Goal: Navigation & Orientation: Find specific page/section

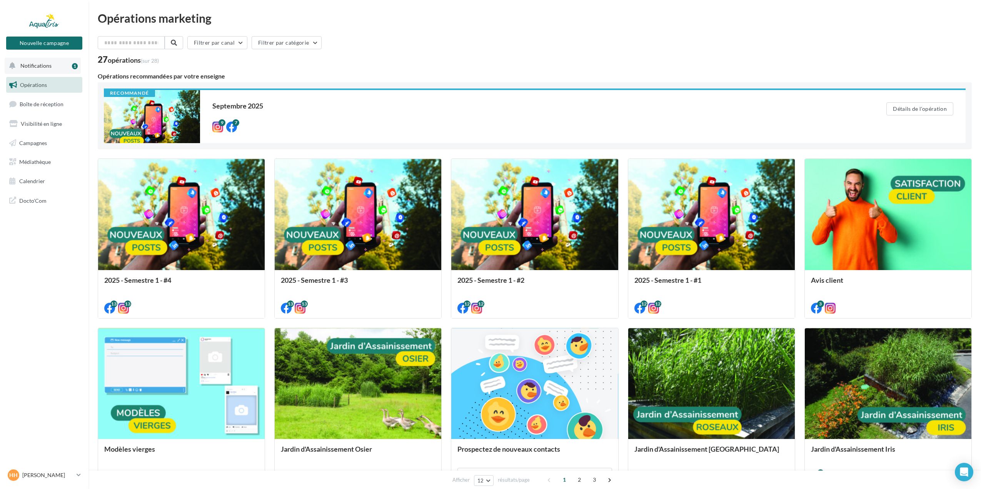
click at [34, 69] on button "Notifications 1" at bounding box center [43, 66] width 76 height 16
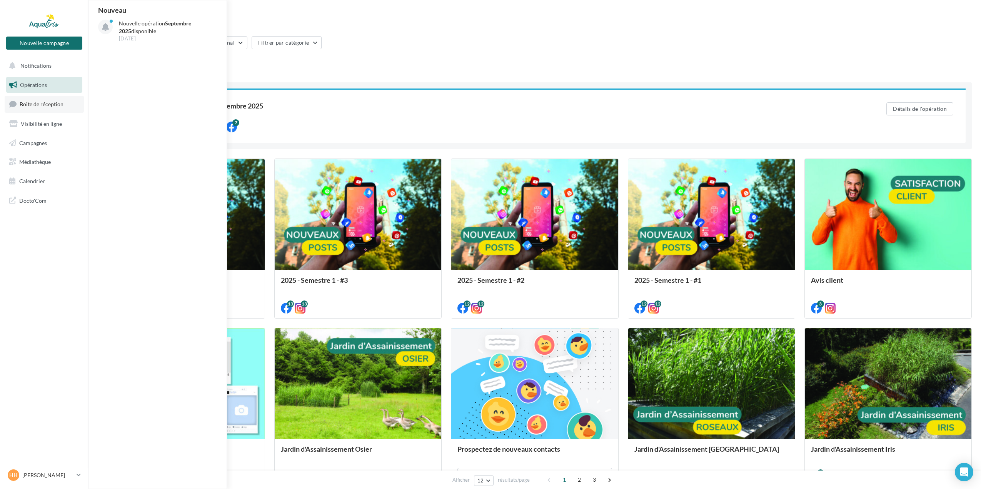
click at [39, 102] on span "Boîte de réception" at bounding box center [42, 104] width 44 height 7
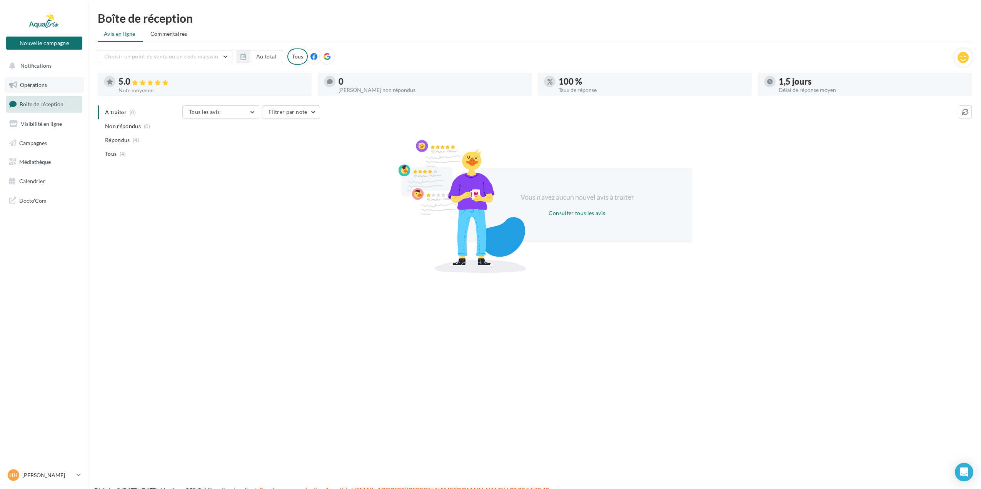
click at [40, 88] on link "Opérations" at bounding box center [44, 85] width 79 height 16
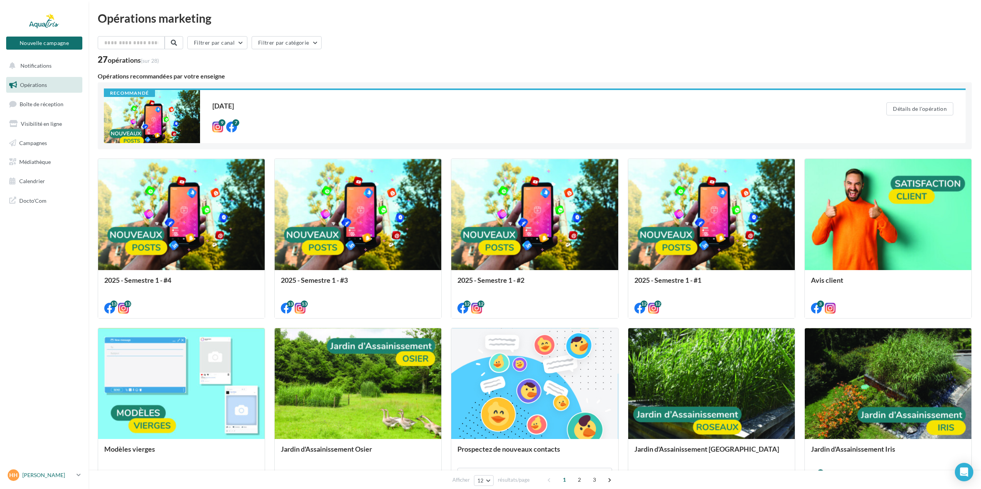
click at [34, 471] on div "HH Hugues HYVERT hugues.hyvert@aquatiris.fr" at bounding box center [41, 475] width 66 height 12
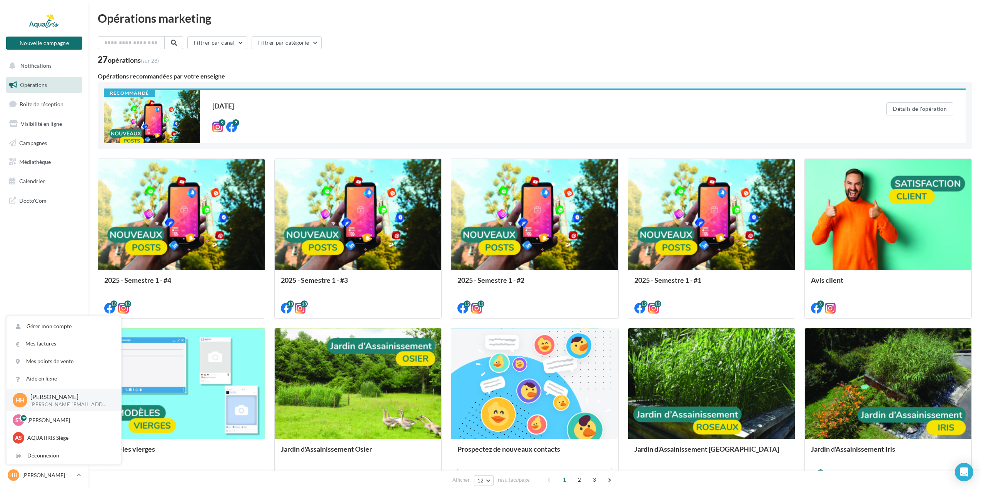
click at [47, 271] on nav "Nouvelle campagne Nouvelle campagne Notifications Opérations Boîte de réception…" at bounding box center [44, 244] width 88 height 489
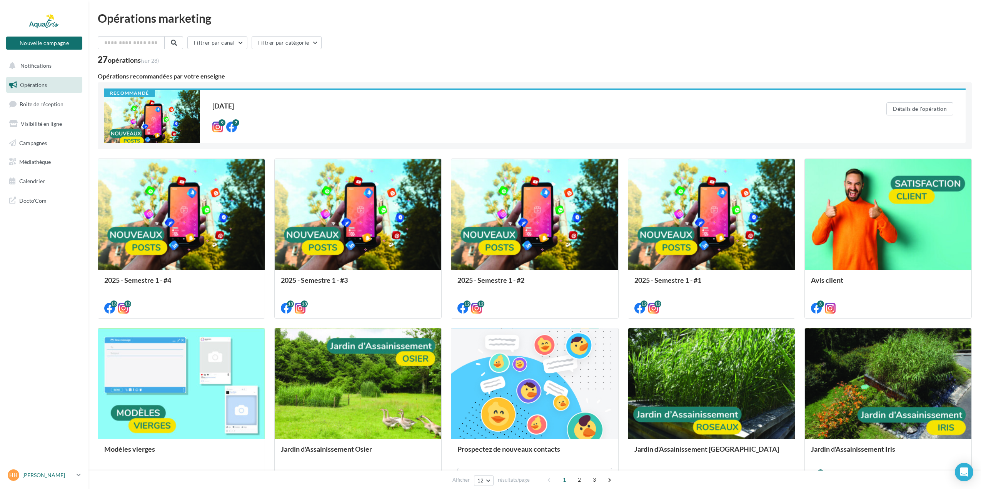
click at [52, 475] on p "[PERSON_NAME]" at bounding box center [47, 475] width 51 height 8
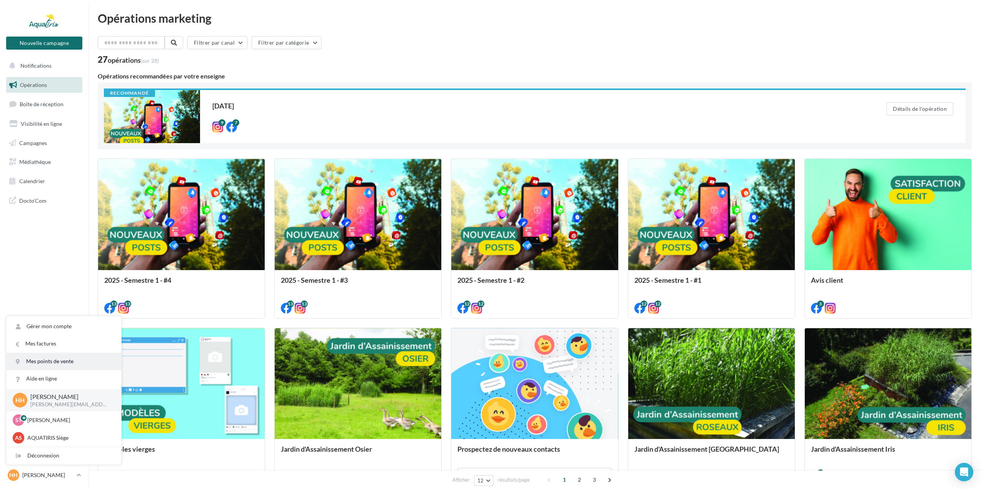
click at [42, 361] on link "Mes points de vente" at bounding box center [64, 361] width 115 height 17
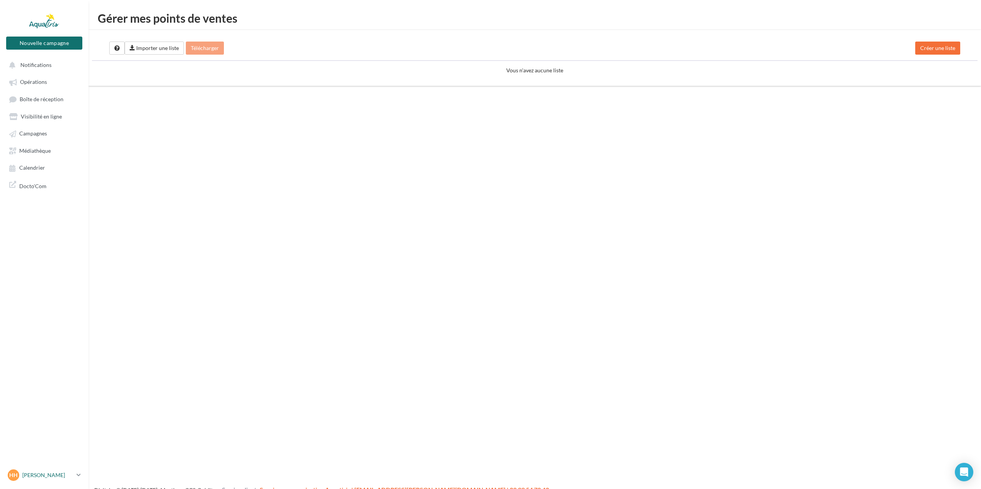
click at [42, 476] on p "[PERSON_NAME]" at bounding box center [47, 475] width 51 height 8
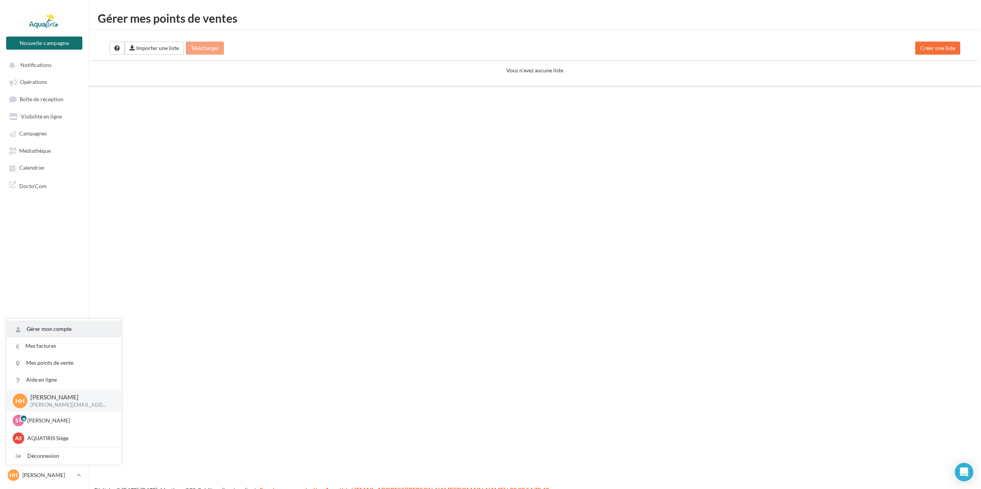
click at [43, 334] on link "Gérer mon compte" at bounding box center [64, 329] width 115 height 17
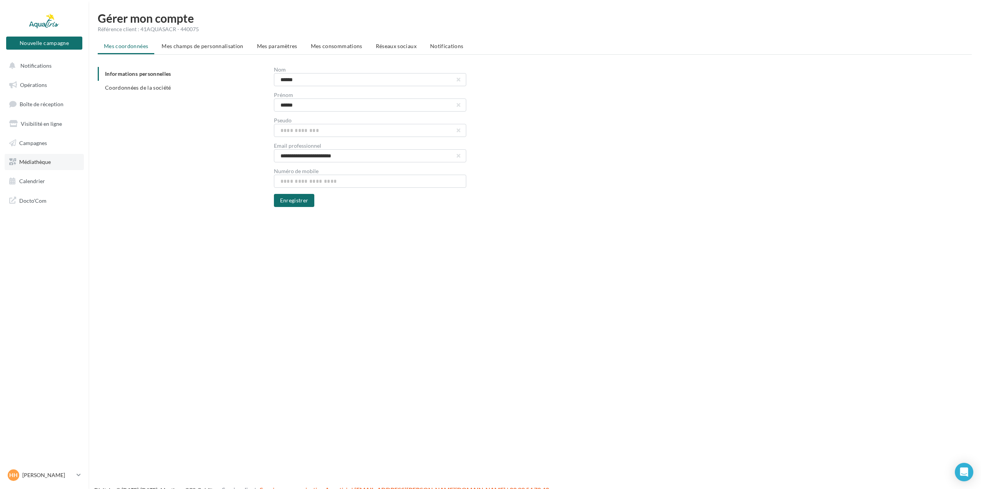
click at [35, 165] on span "Médiathèque" at bounding box center [35, 162] width 32 height 7
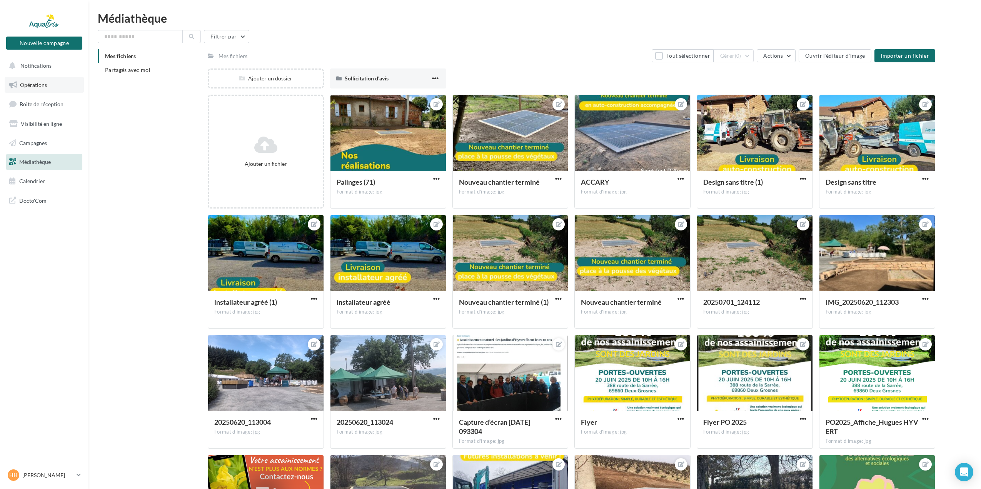
click at [40, 82] on span "Opérations" at bounding box center [33, 85] width 27 height 7
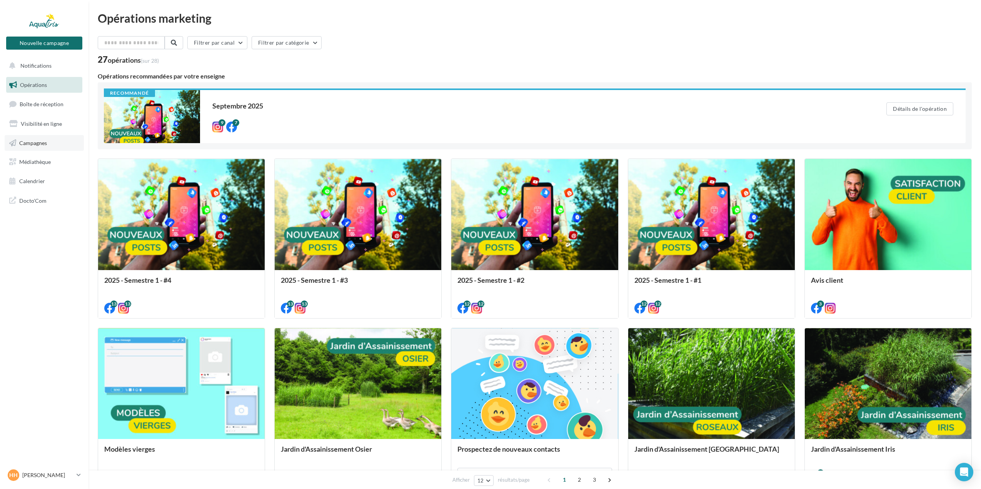
click at [46, 142] on span "Campagnes" at bounding box center [33, 142] width 28 height 7
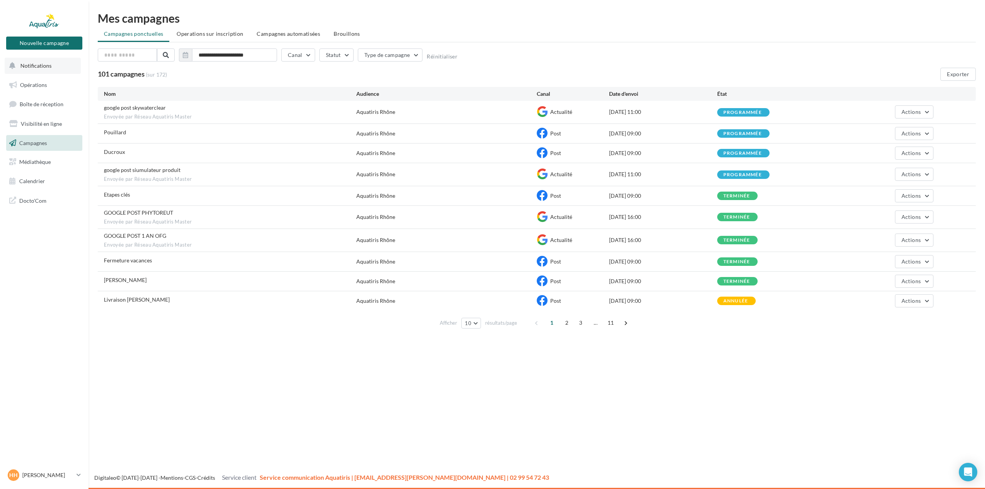
click at [42, 69] on button "Notifications" at bounding box center [43, 66] width 76 height 16
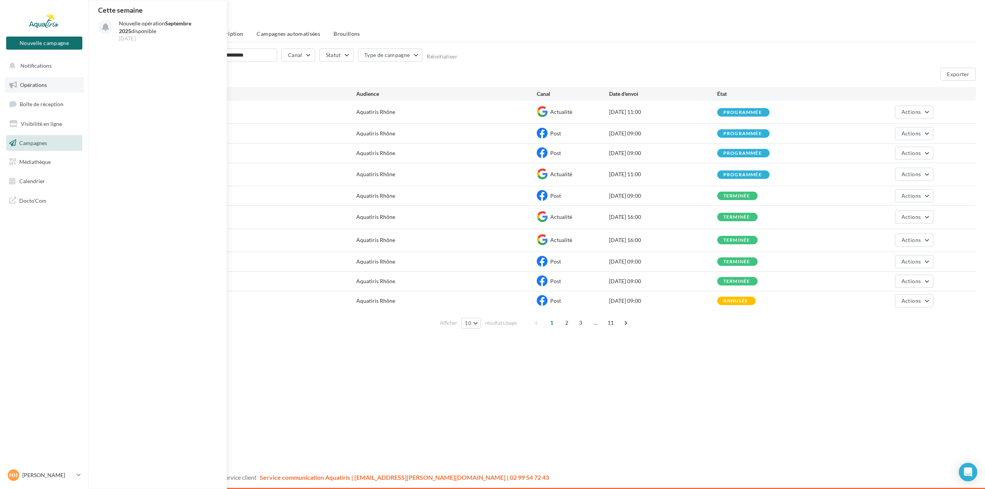
click at [42, 81] on link "Opérations" at bounding box center [44, 85] width 79 height 16
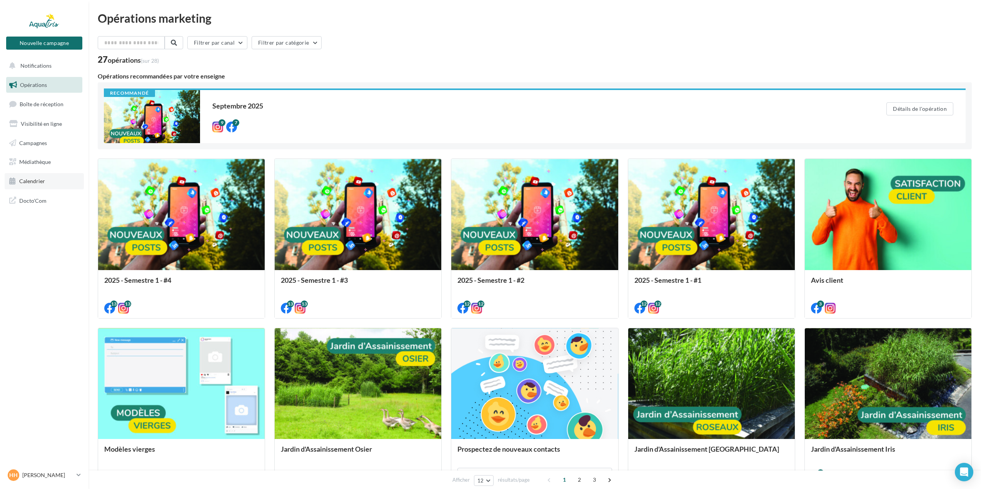
click at [38, 181] on span "Calendrier" at bounding box center [32, 181] width 26 height 7
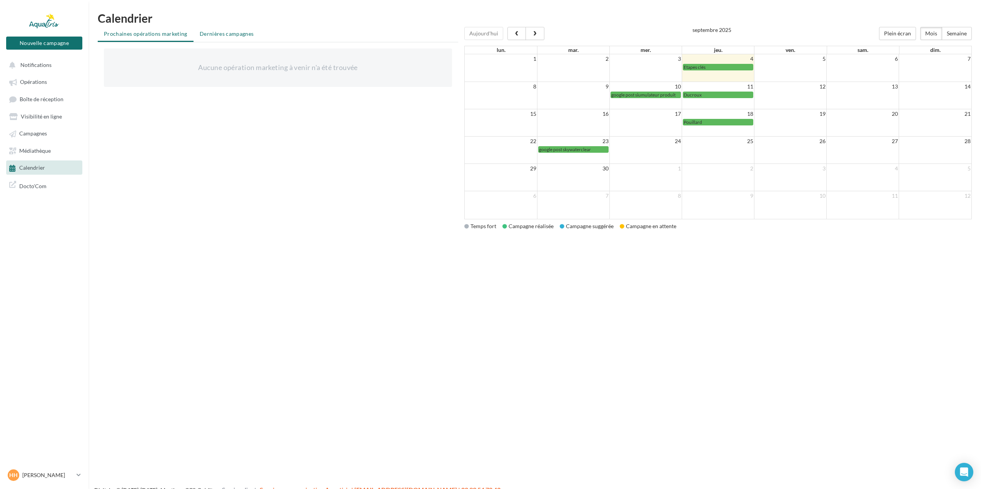
click at [242, 28] on li "Dernières campagnes" at bounding box center [227, 34] width 67 height 14
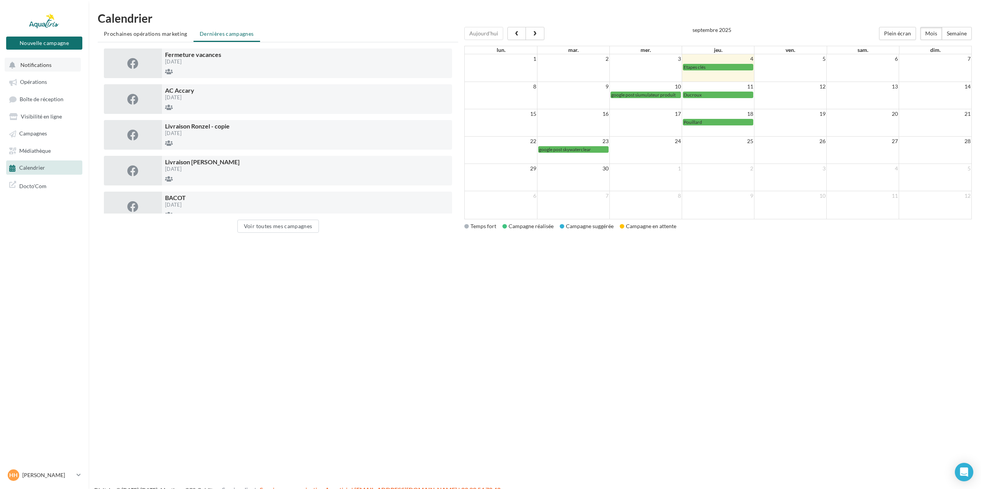
click at [56, 67] on button "Notifications" at bounding box center [43, 65] width 76 height 14
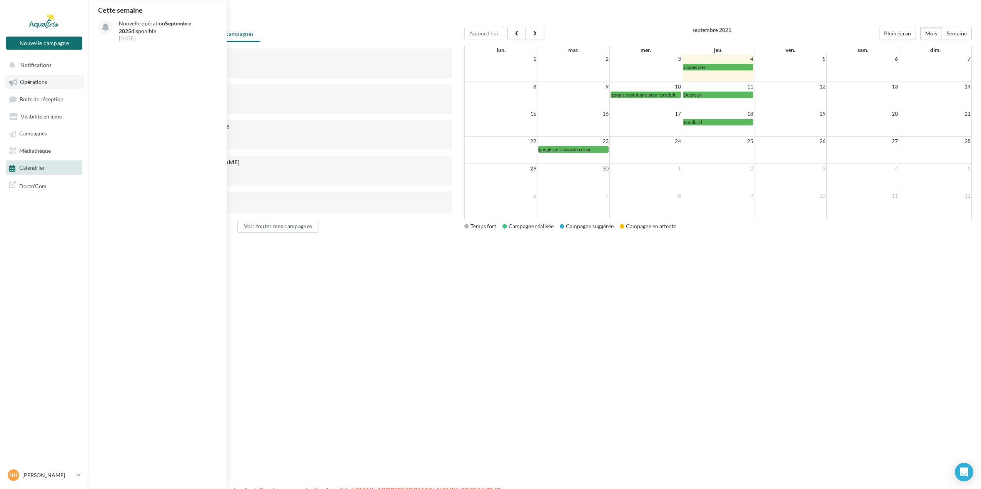
click at [47, 81] on span "Opérations" at bounding box center [33, 82] width 27 height 7
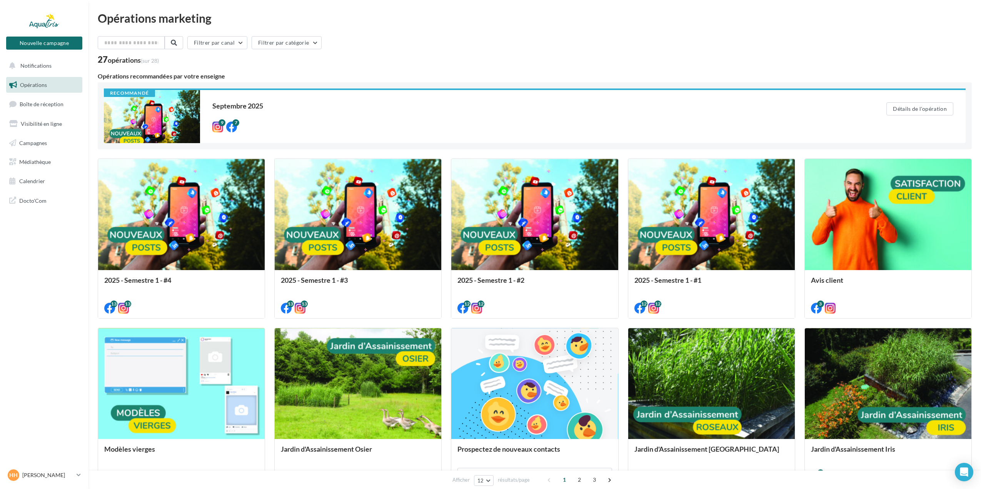
click at [33, 285] on nav "Nouvelle campagne Nouvelle campagne Notifications Opérations Boîte de réception…" at bounding box center [44, 244] width 88 height 489
